Goal: Entertainment & Leisure: Consume media (video, audio)

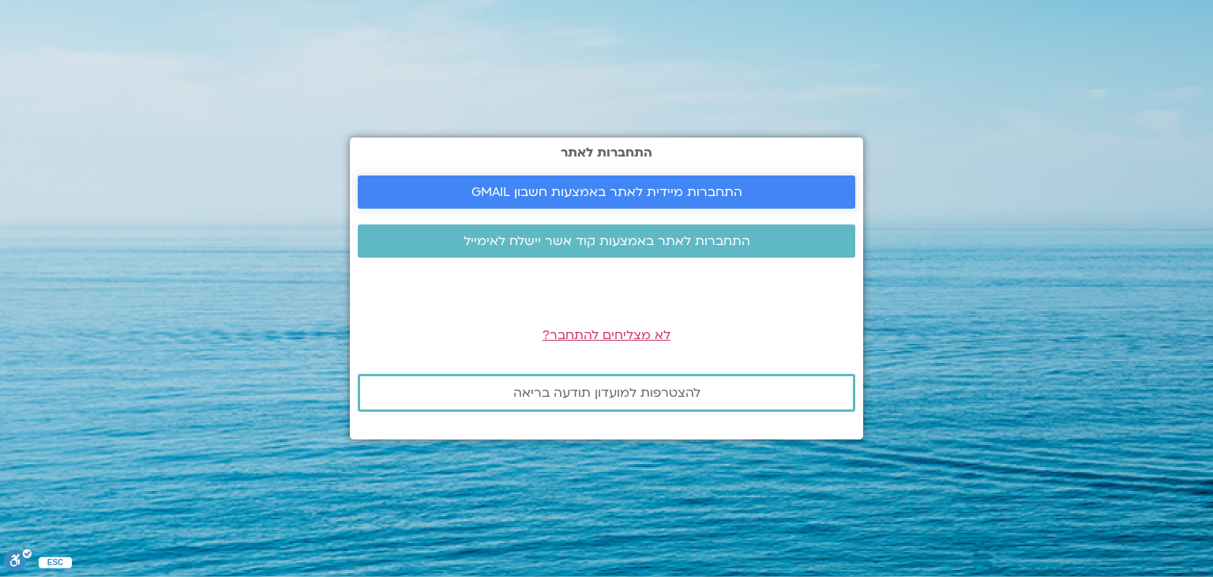
click at [640, 205] on link "התחברות מיידית לאתר באמצעות חשבון GMAIL" at bounding box center [607, 191] width 498 height 33
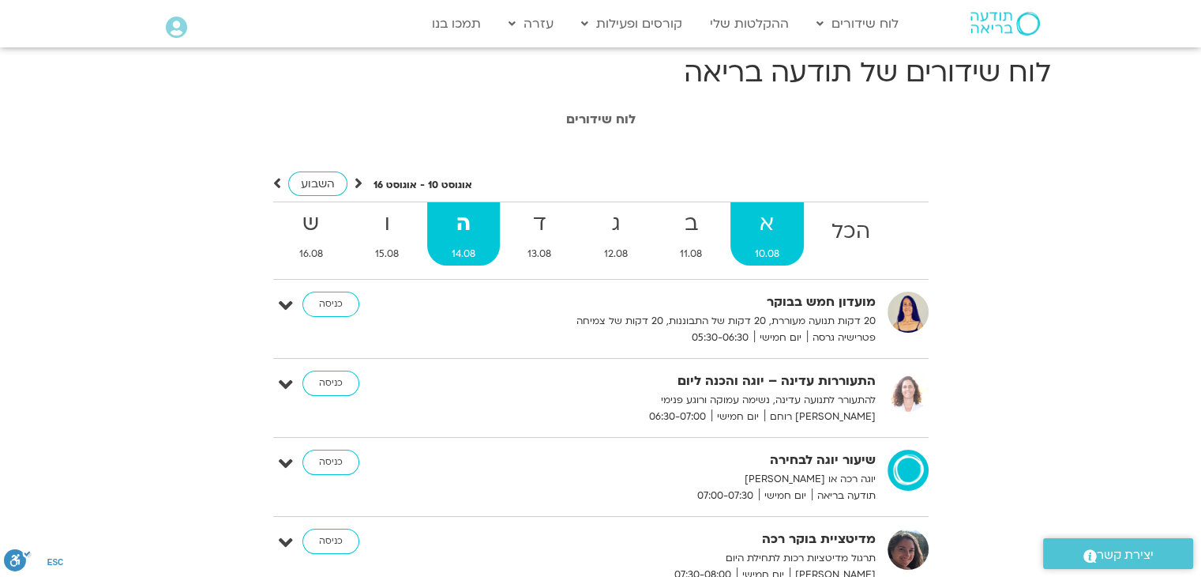
click at [771, 243] on link "א 10.08" at bounding box center [768, 233] width 74 height 63
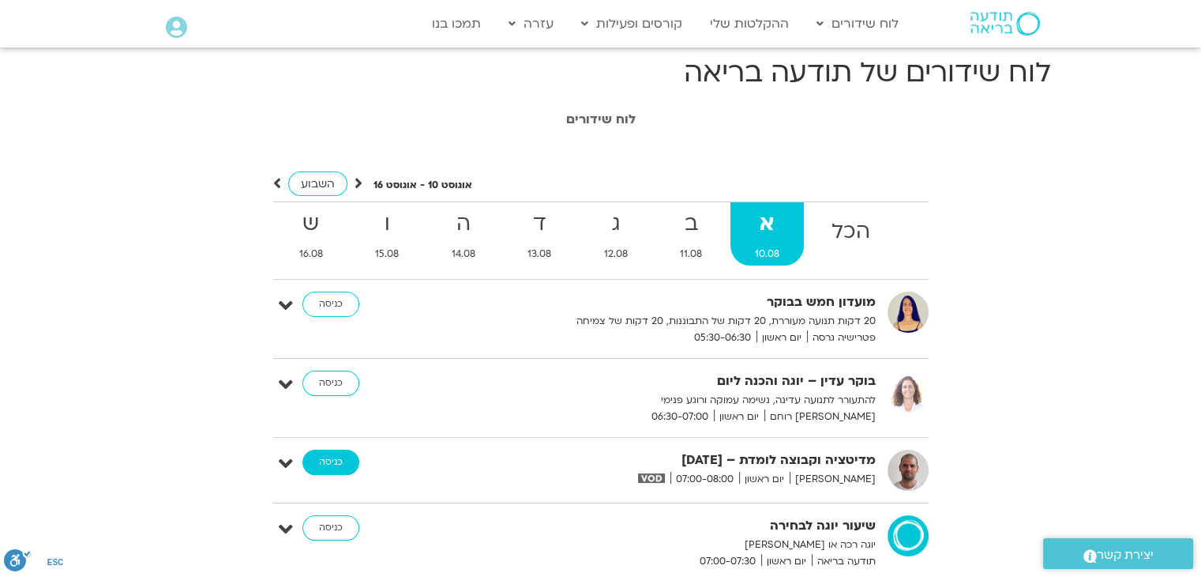
click at [319, 462] on link "כניסה" at bounding box center [330, 461] width 57 height 25
